Goal: Task Accomplishment & Management: Use online tool/utility

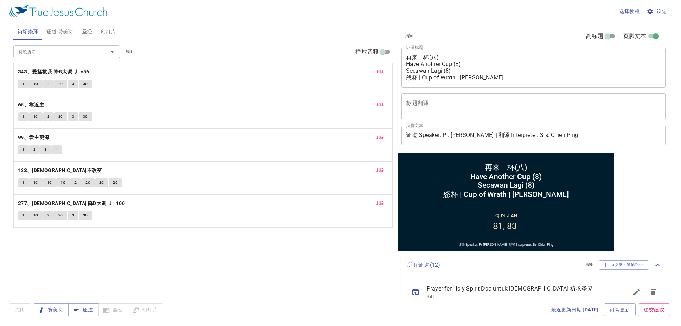
click at [235, 74] on span "删除" at bounding box center [380, 72] width 7 height 6
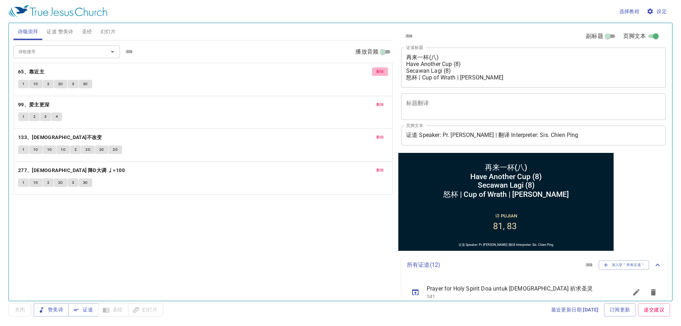
click at [235, 74] on span "删除" at bounding box center [380, 72] width 7 height 6
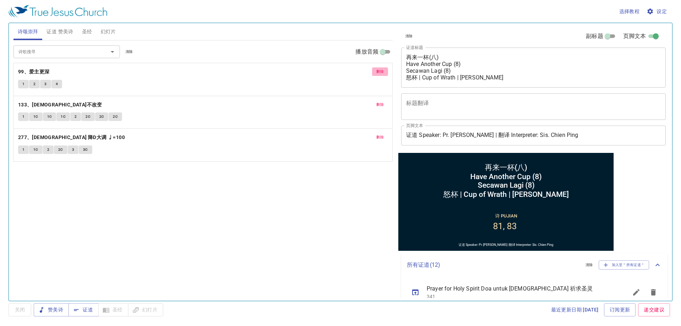
click at [235, 74] on span "删除" at bounding box center [380, 72] width 7 height 6
click at [235, 102] on span "删除" at bounding box center [380, 105] width 7 height 6
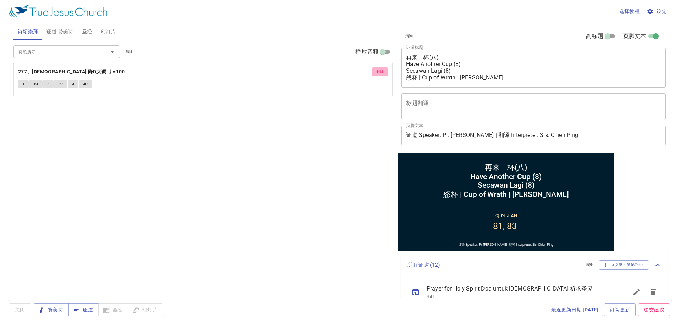
click at [235, 74] on span "删除" at bounding box center [380, 72] width 7 height 6
click at [52, 30] on span "证道 赞美诗" at bounding box center [59, 31] width 27 height 9
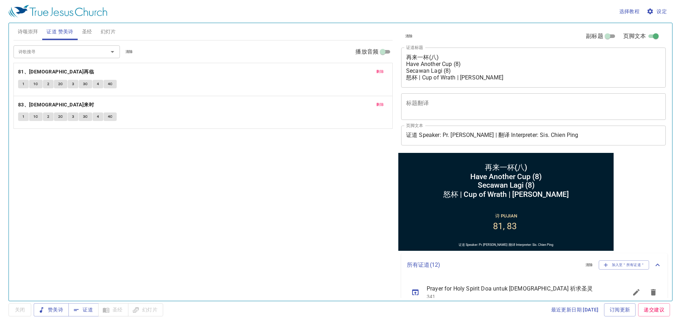
click at [235, 72] on button "删除" at bounding box center [380, 71] width 16 height 9
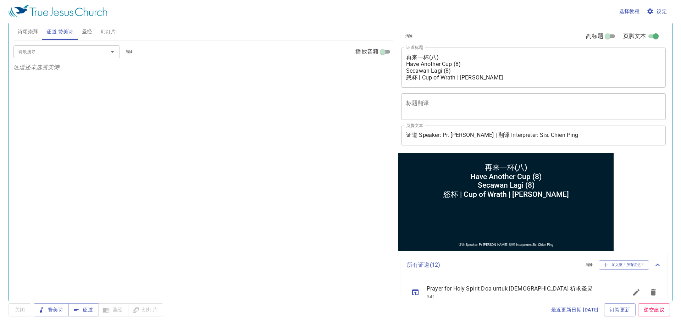
click at [67, 55] on input "诗歌搜寻" at bounding box center [56, 52] width 81 height 8
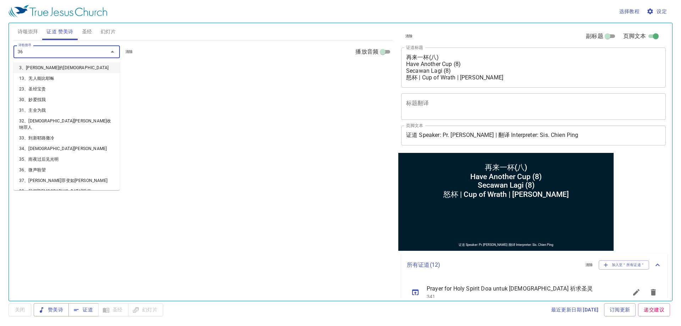
type input "364"
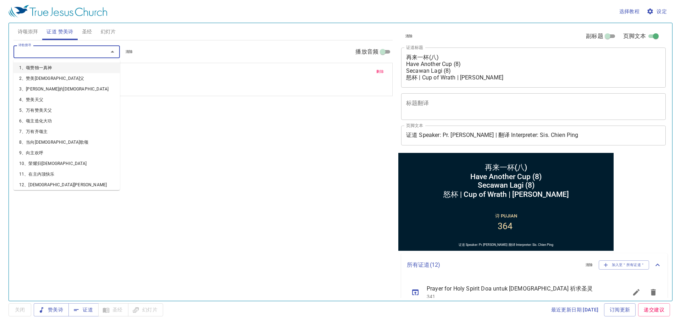
click at [44, 55] on input "诗歌搜寻" at bounding box center [56, 52] width 81 height 8
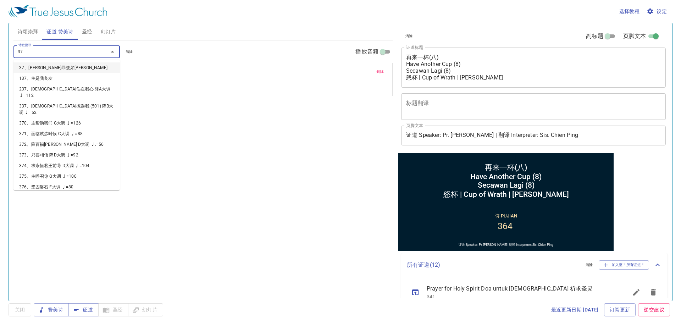
type input "373"
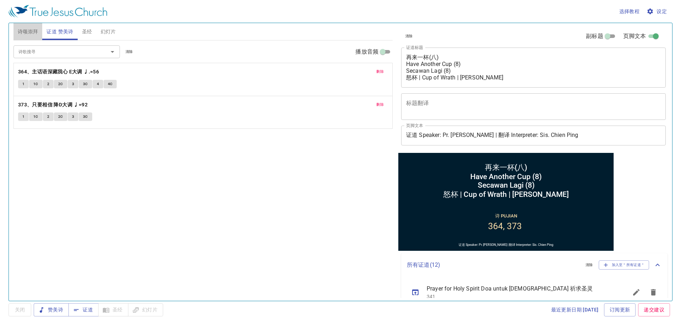
click at [38, 32] on span "诗颂崇拜" at bounding box center [28, 31] width 21 height 9
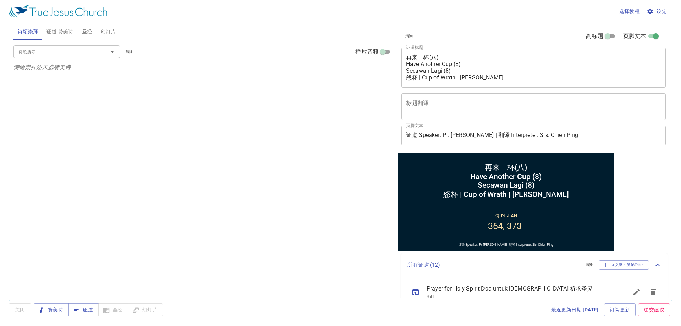
click at [63, 28] on span "证道 赞美诗" at bounding box center [59, 31] width 27 height 9
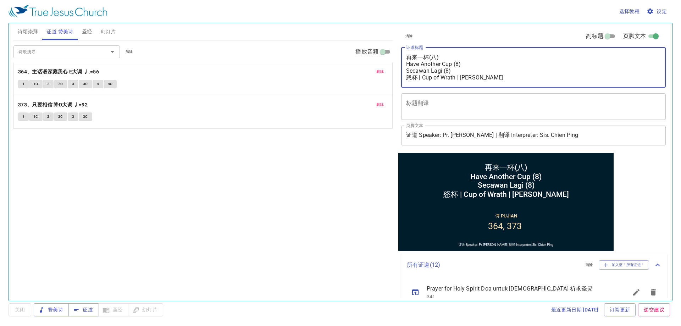
drag, startPoint x: 468, startPoint y: 72, endPoint x: 465, endPoint y: 78, distance: 6.7
click at [235, 72] on textarea "再来一杯(八) Have Another Cup (8) Secawan Lagi (8) 怒杯 | Cup of Wrath | Cawan Murka" at bounding box center [533, 67] width 255 height 27
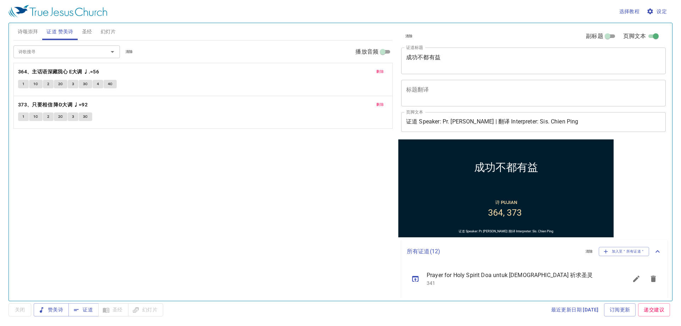
click at [235, 48] on div "成功不都有益 x 证道标题" at bounding box center [533, 61] width 265 height 27
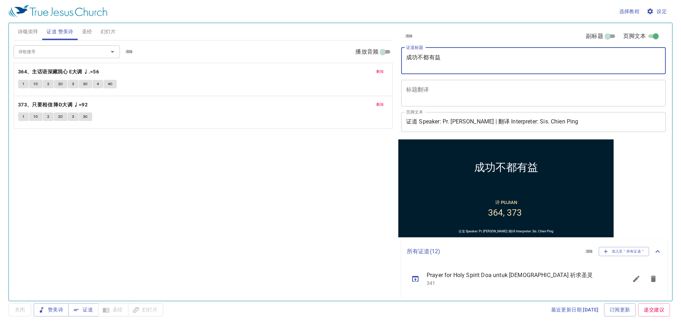
click at [235, 67] on textarea "成功不都有益" at bounding box center [533, 60] width 255 height 13
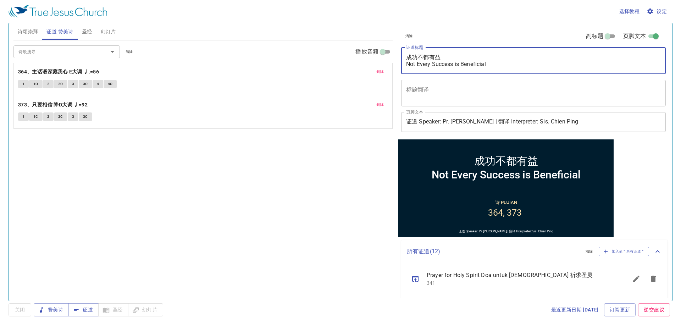
type textarea "成功不都有益 Not Every Success is Beneficial"
click at [235, 108] on div "诗歌搜寻 诗歌搜寻 清除 播放音频 删除 364、主话语深藏我心 E大调 ♩.=56 1 1C 2 2C 3 3C 4 4C 删除 373、只要相信 降D大调…" at bounding box center [202, 167] width 379 height 254
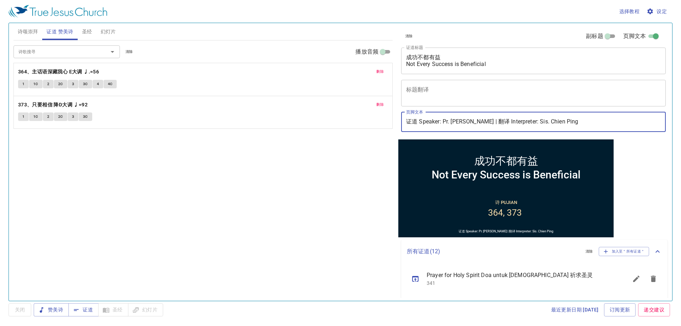
drag, startPoint x: 445, startPoint y: 124, endPoint x: 480, endPoint y: 119, distance: 35.4
click at [235, 108] on input "证道 Speaker: Pr. Daniel Chin | 翻译 Interpreter: Sis. Chien Ping" at bounding box center [533, 122] width 265 height 20
drag, startPoint x: 533, startPoint y: 121, endPoint x: 676, endPoint y: 130, distance: 143.3
click at [235, 108] on div "选择教程 设定 诗颂崇拜 证道 赞美诗 圣经 幻灯片 诗歌搜寻 诗歌搜寻 清除 播放音频 诗颂崇拜还未选赞美诗 诗歌搜寻 诗歌搜寻 清除 播放音频 删除 36…" at bounding box center [340, 163] width 681 height 326
type input "证道 Speaker: Bro. [PERSON_NAME] | 翻译 Interpreter: Bro. [PERSON_NAME]"
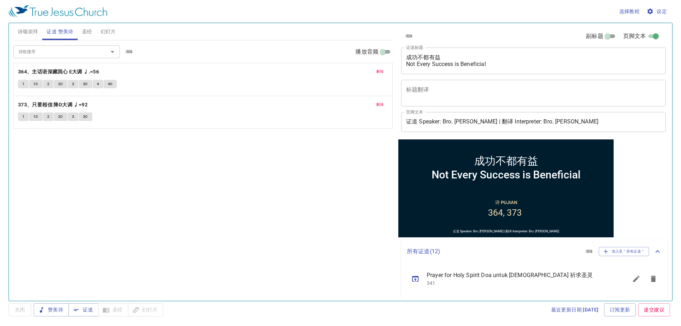
click at [235, 108] on div "诗歌搜寻 诗歌搜寻 清除 播放音频 删除 364、主话语深藏我心 E大调 ♩.=56 1 1C 2 2C 3 3C 4 4C 删除 373、只要相信 降D大调…" at bounding box center [202, 167] width 379 height 254
click at [110, 35] on span "幻灯片" at bounding box center [108, 31] width 15 height 9
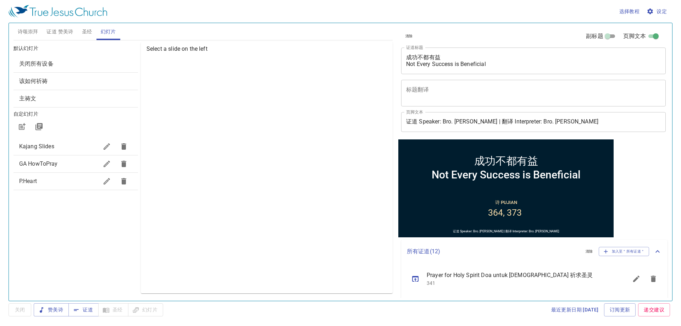
click at [58, 108] on div "Kajang Slides" at bounding box center [75, 146] width 125 height 17
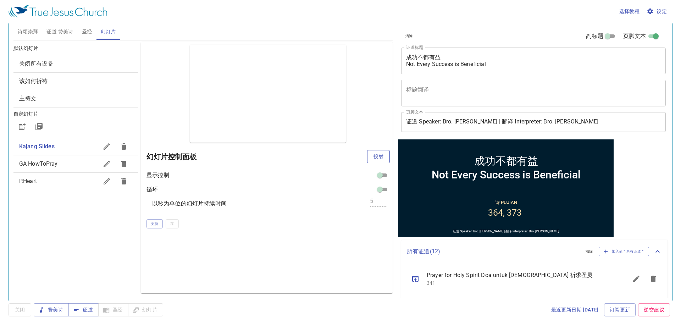
click at [235, 108] on button "投射" at bounding box center [378, 156] width 23 height 13
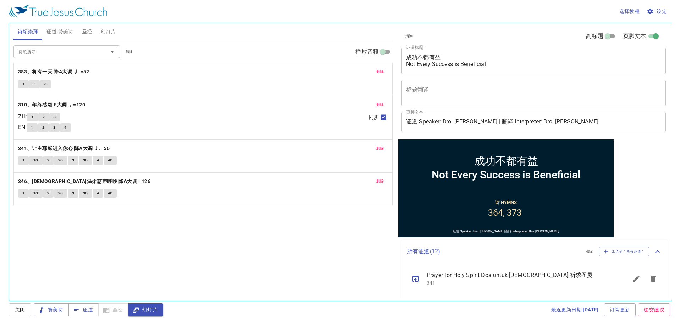
click at [110, 34] on span "幻灯片" at bounding box center [108, 31] width 15 height 9
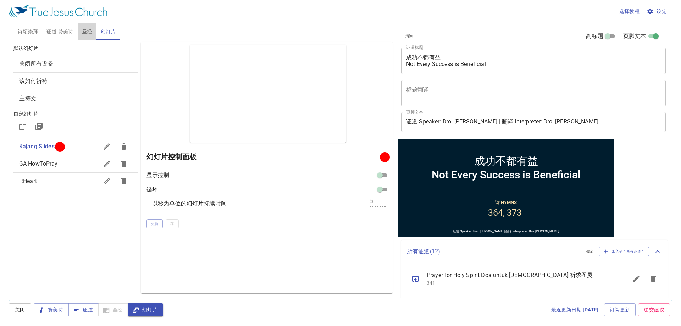
click at [91, 27] on span "圣经" at bounding box center [87, 31] width 10 height 9
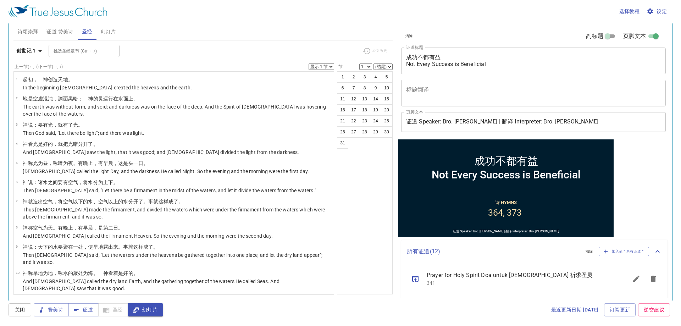
click at [55, 28] on span "证道 赞美诗" at bounding box center [59, 31] width 27 height 9
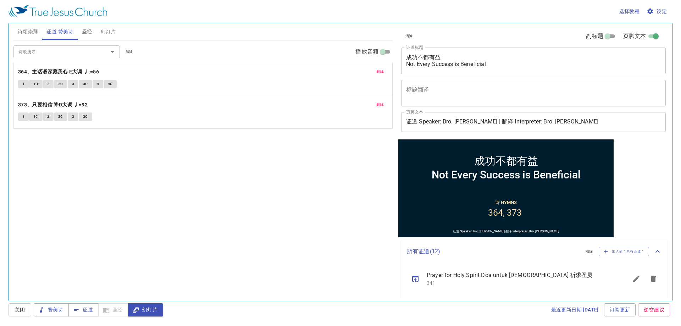
click at [19, 33] on span "诗颂崇拜" at bounding box center [28, 31] width 21 height 9
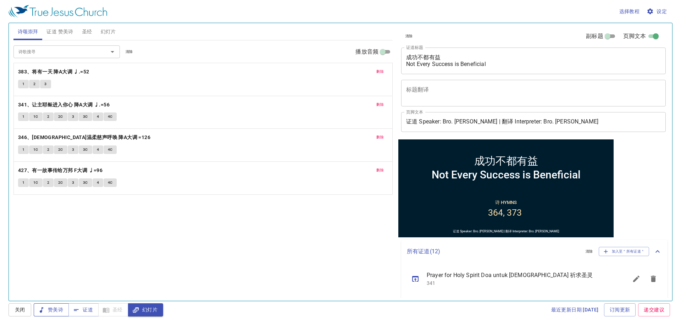
click at [49, 313] on span "赞美诗" at bounding box center [51, 310] width 24 height 9
click at [53, 313] on span "赞美诗" at bounding box center [51, 310] width 24 height 9
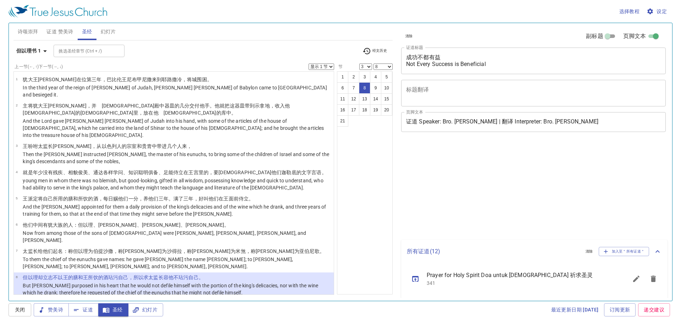
select select "3"
select select "8"
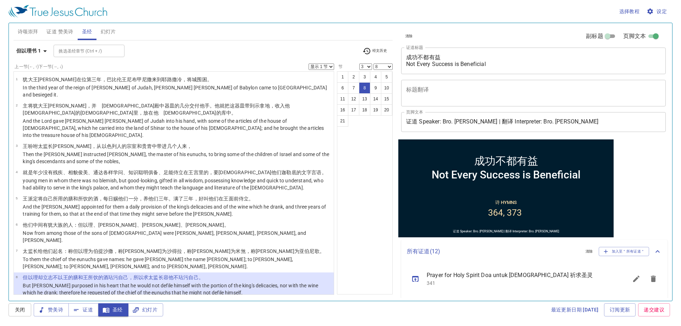
scroll to position [35, 0]
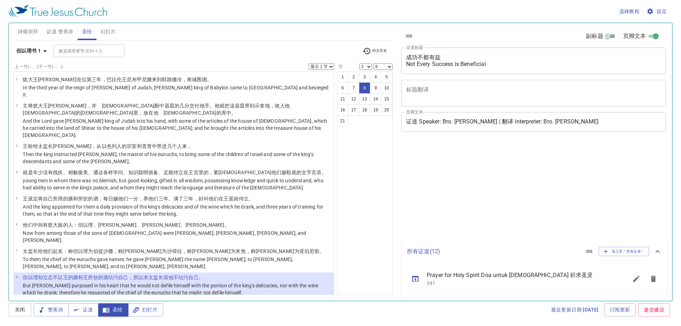
select select "3"
select select "8"
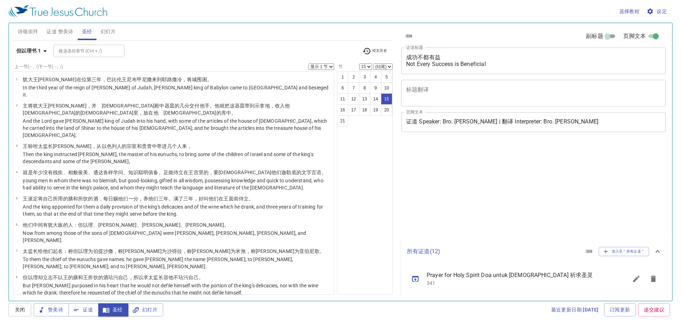
select select "15"
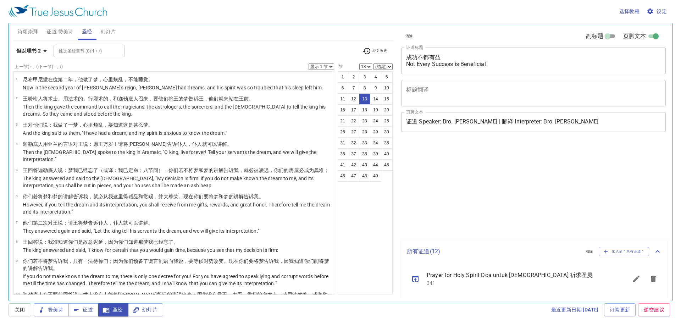
select select "13"
select select "2"
select select "27"
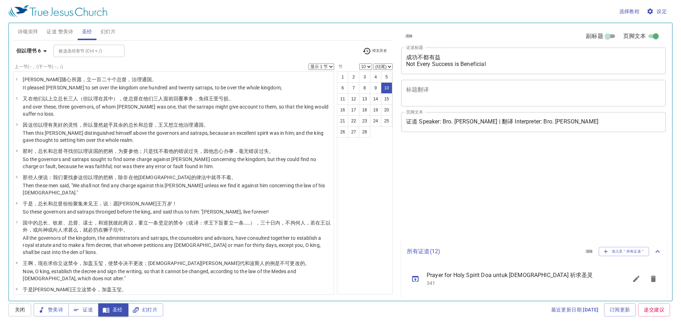
select select "10"
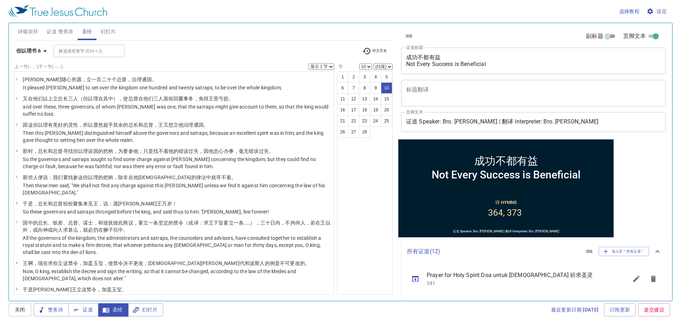
click at [37, 54] on b "但以理书 6" at bounding box center [28, 50] width 24 height 9
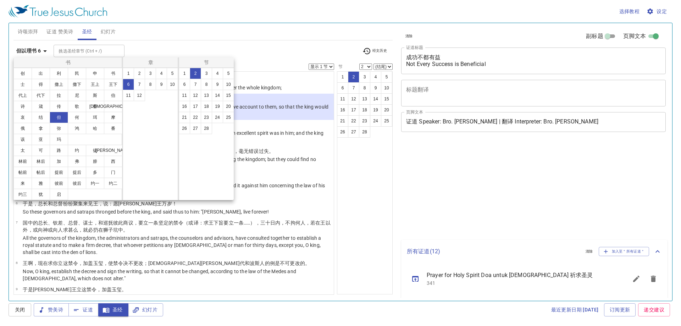
select select "2"
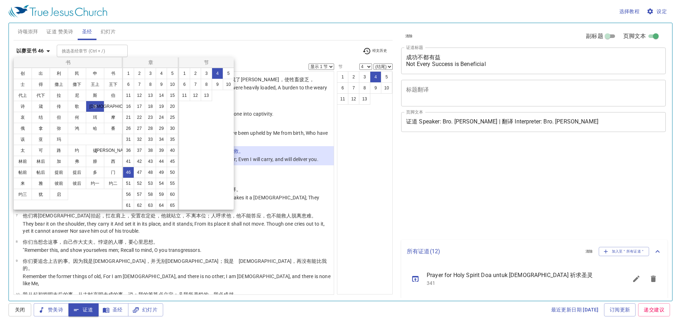
select select "4"
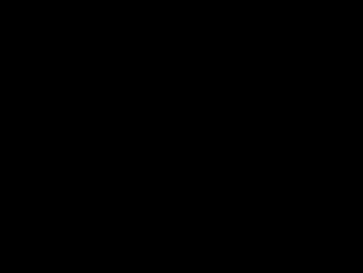
click at [363, 0] on div at bounding box center [181, 136] width 363 height 273
